Goal: Information Seeking & Learning: Understand process/instructions

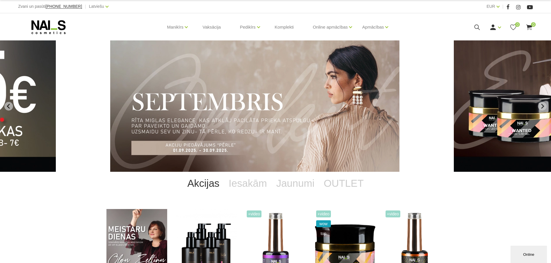
drag, startPoint x: 188, startPoint y: 72, endPoint x: 340, endPoint y: 171, distance: 180.6
click at [0, 0] on link "Gēlu sistēmas" at bounding box center [0, 0] width 0 height 0
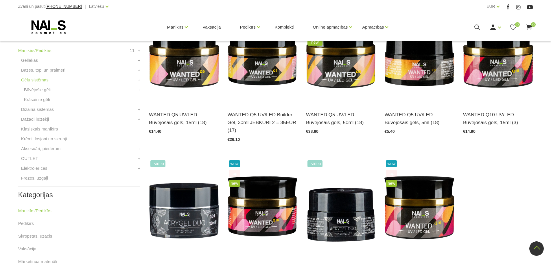
scroll to position [231, 0]
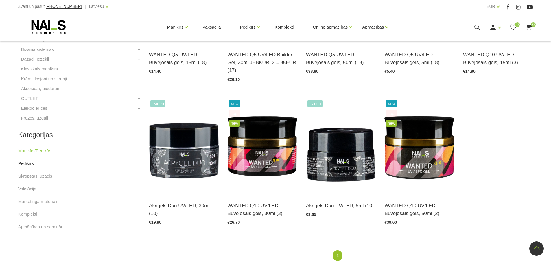
click at [24, 162] on link "Pedikīrs" at bounding box center [26, 163] width 16 height 7
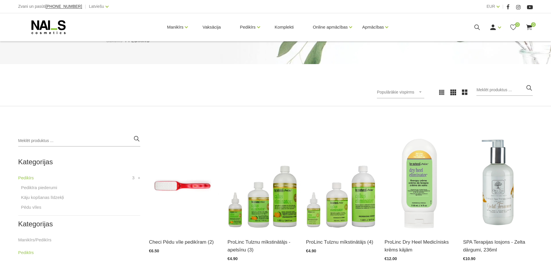
scroll to position [87, 0]
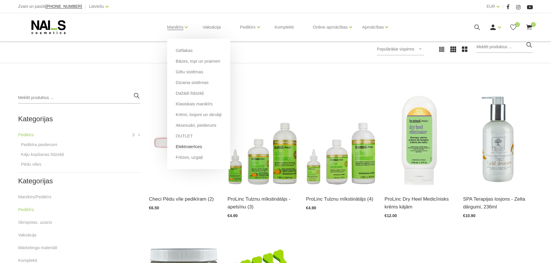
click at [178, 147] on link "Elektroierīces" at bounding box center [189, 147] width 26 height 6
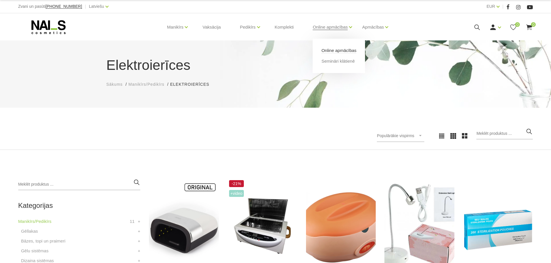
click at [338, 50] on link "Online apmācības" at bounding box center [338, 50] width 35 height 6
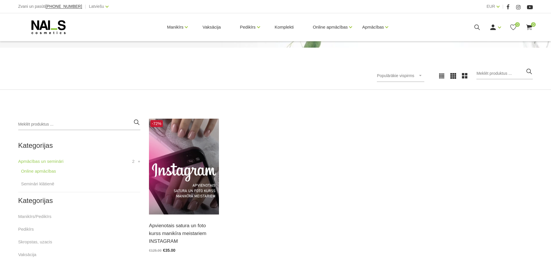
scroll to position [87, 0]
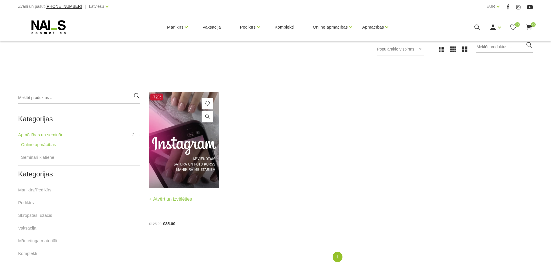
click at [172, 154] on img at bounding box center [184, 140] width 70 height 96
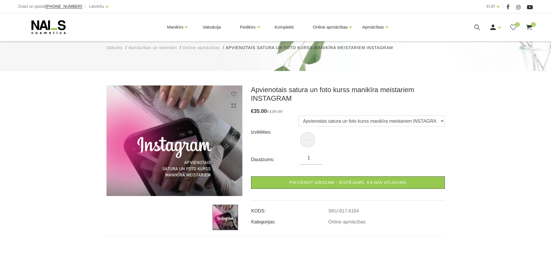
scroll to position [87, 0]
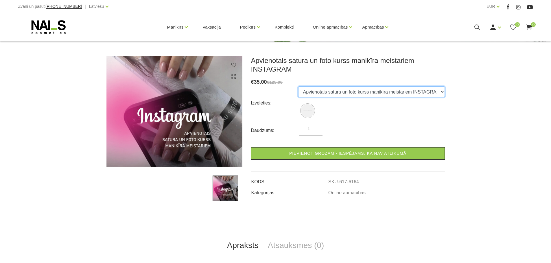
click at [436, 90] on select "Apvienotais satura un foto kurss manikīra meistariem INSTAGRAM" at bounding box center [371, 91] width 147 height 11
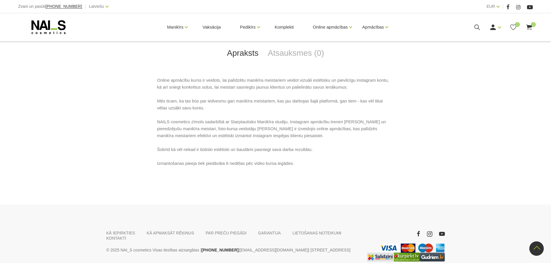
scroll to position [307, 0]
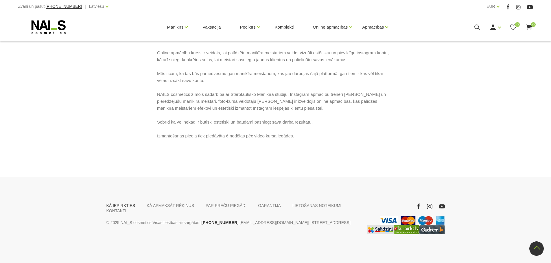
click at [120, 205] on link "KĀ IEPIRKTIES" at bounding box center [120, 205] width 29 height 5
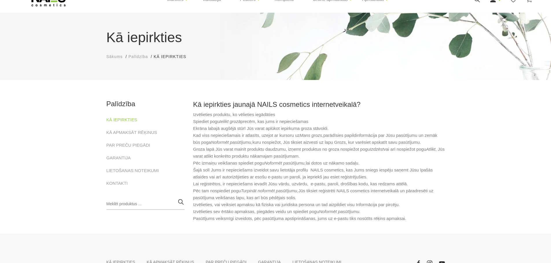
scroll to position [27, 0]
